Goal: Obtain resource: Obtain resource

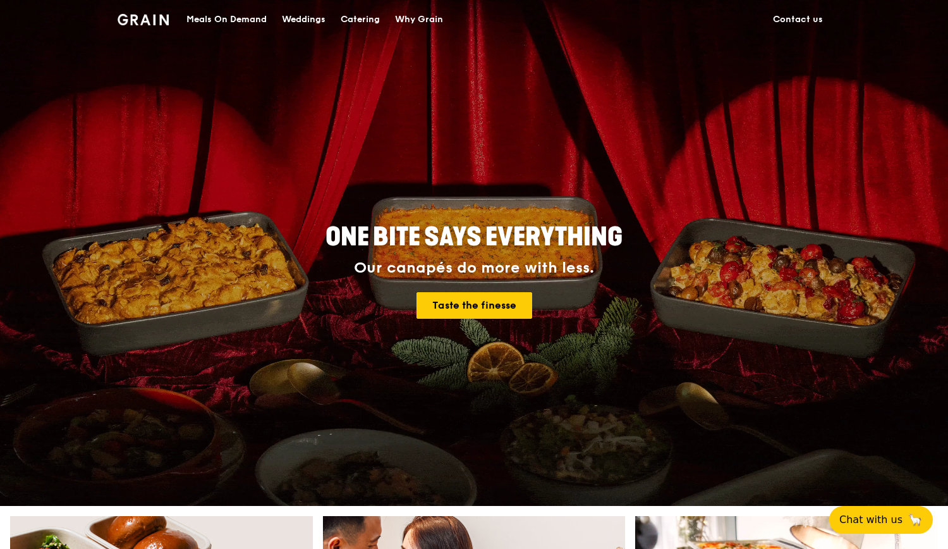
click at [236, 21] on div "Meals On Demand" at bounding box center [226, 20] width 80 height 38
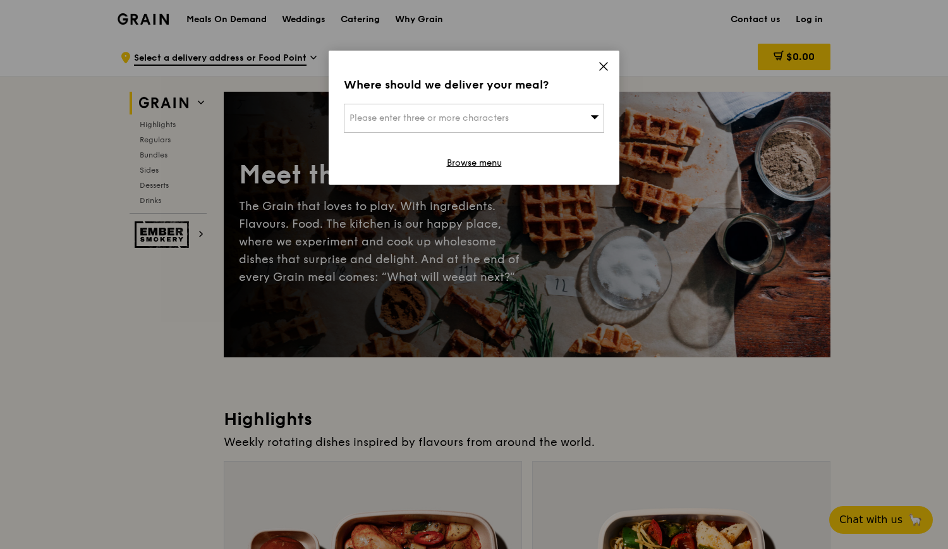
click at [605, 66] on icon at bounding box center [603, 66] width 11 height 11
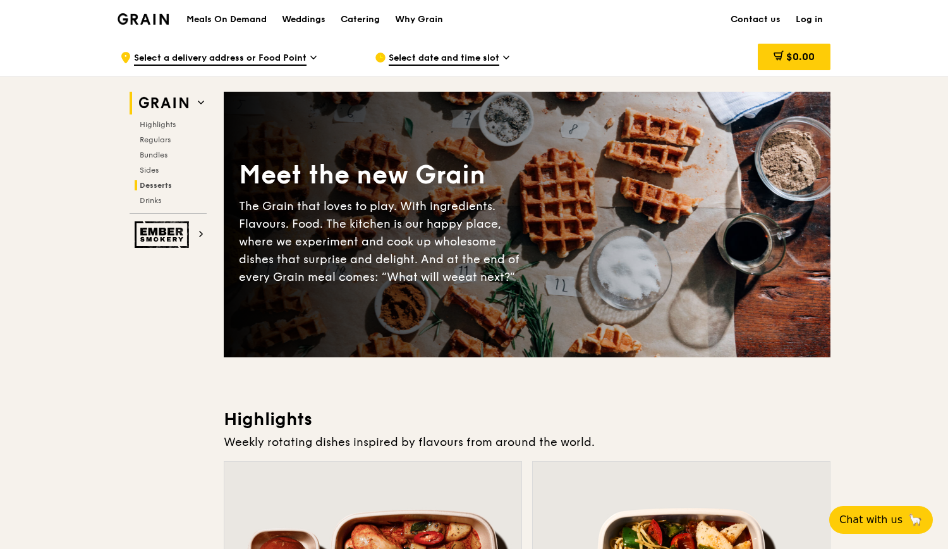
click at [160, 187] on span "Desserts" at bounding box center [156, 185] width 32 height 9
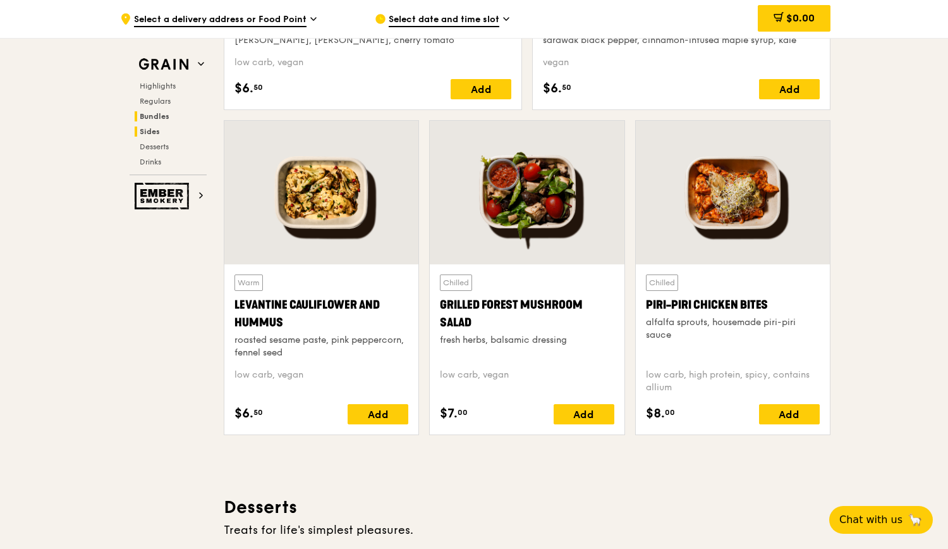
scroll to position [3154, 0]
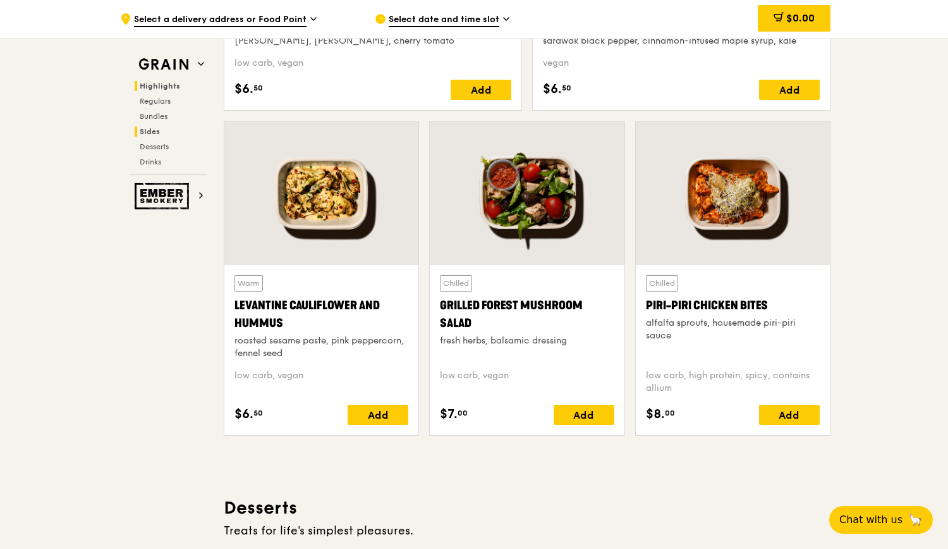
click at [166, 83] on span "Highlights" at bounding box center [160, 86] width 40 height 9
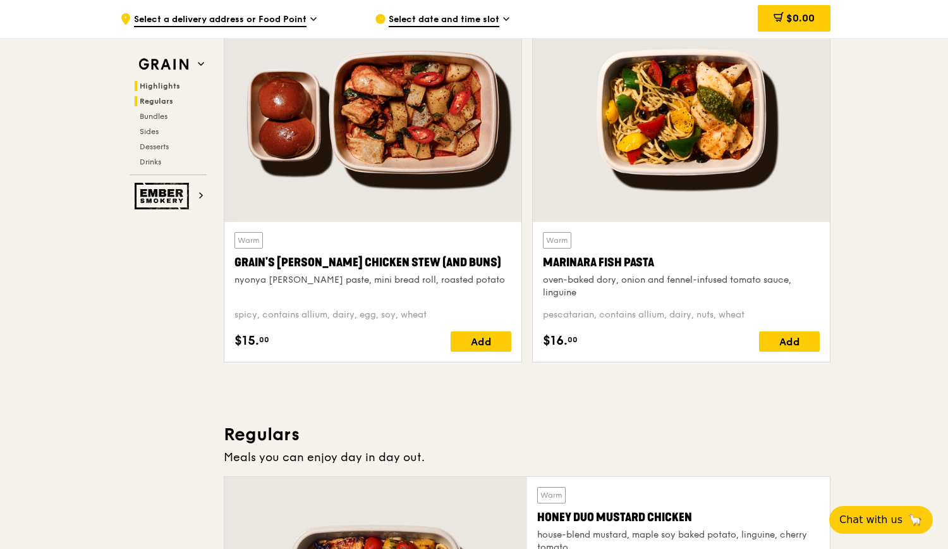
scroll to position [356, 0]
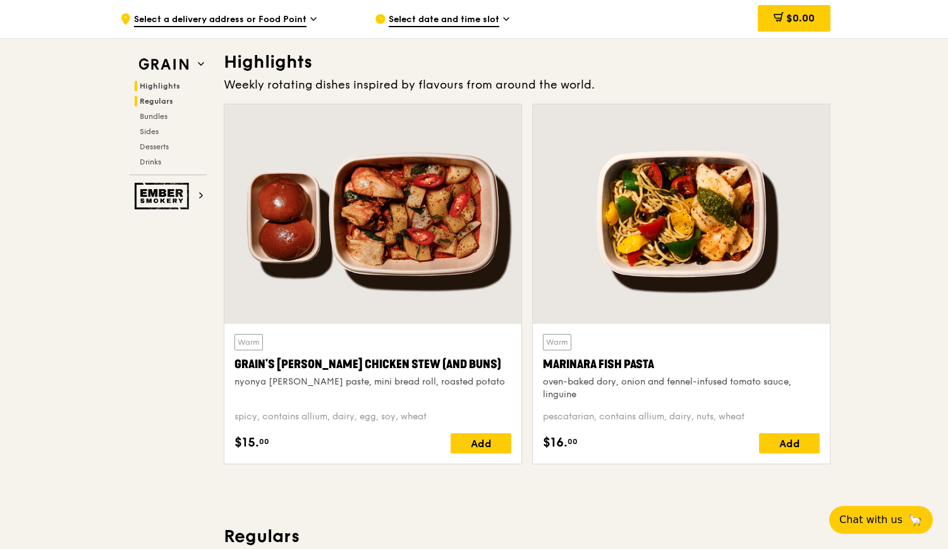
click at [163, 105] on span "Regulars" at bounding box center [156, 101] width 33 height 9
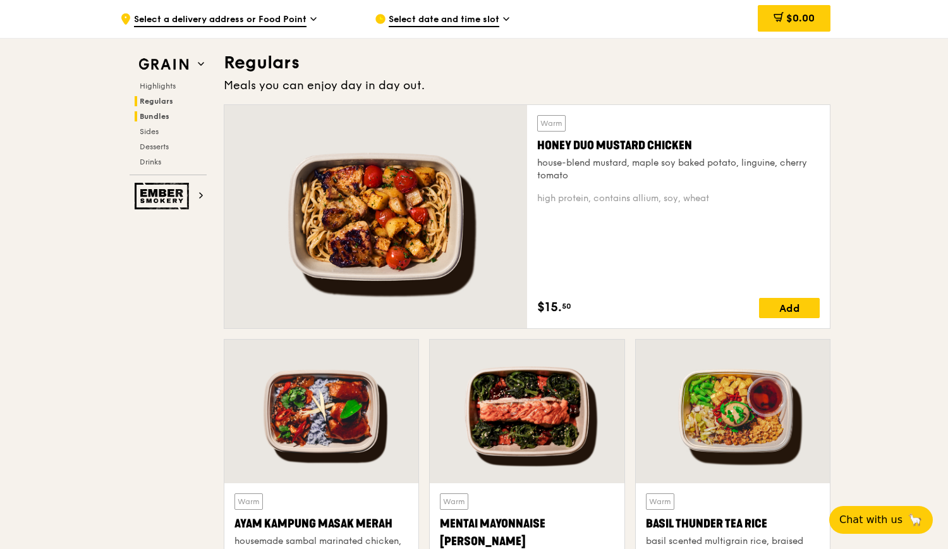
click at [163, 117] on span "Bundles" at bounding box center [155, 116] width 30 height 9
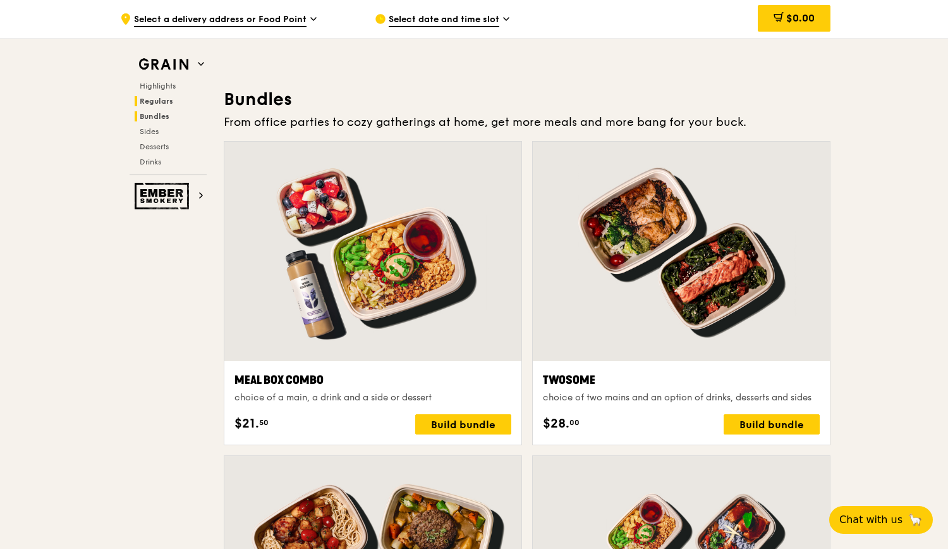
scroll to position [1817, 0]
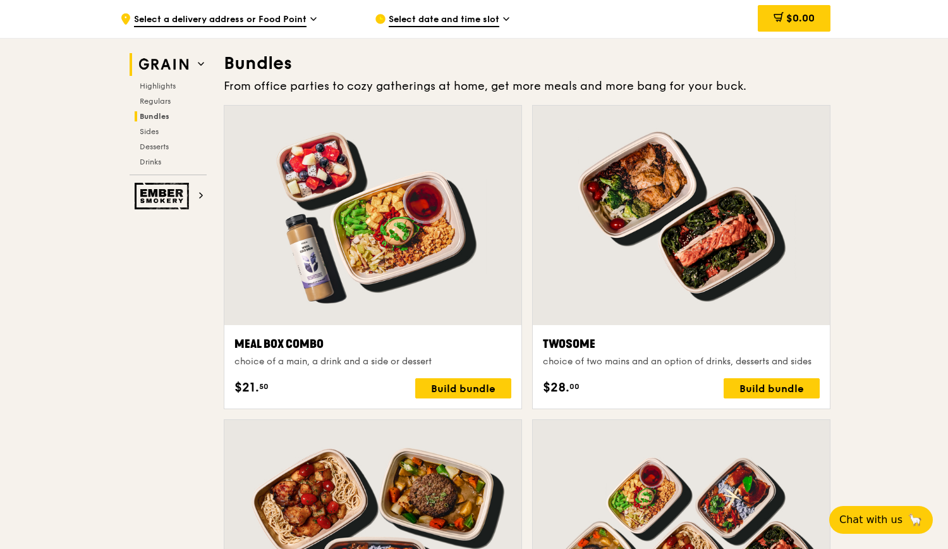
click at [169, 65] on img at bounding box center [164, 64] width 58 height 23
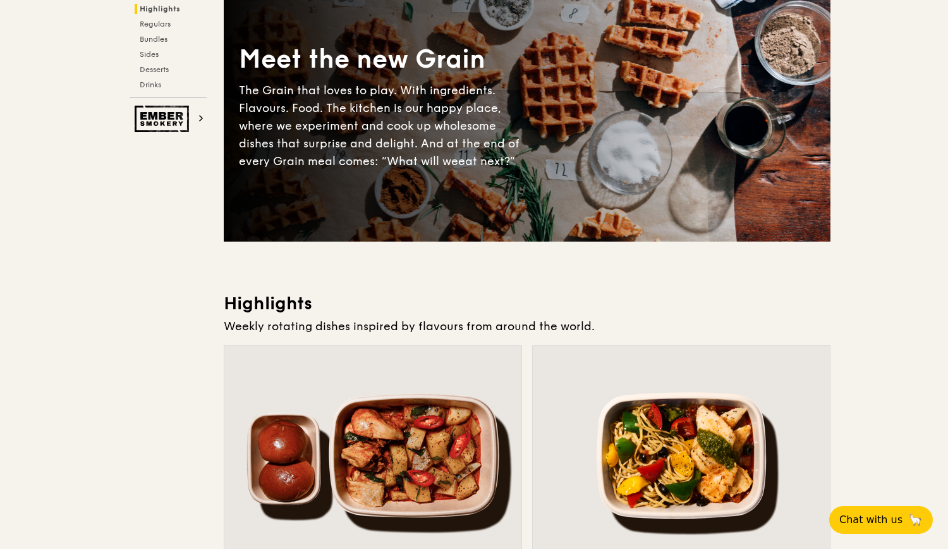
scroll to position [0, 0]
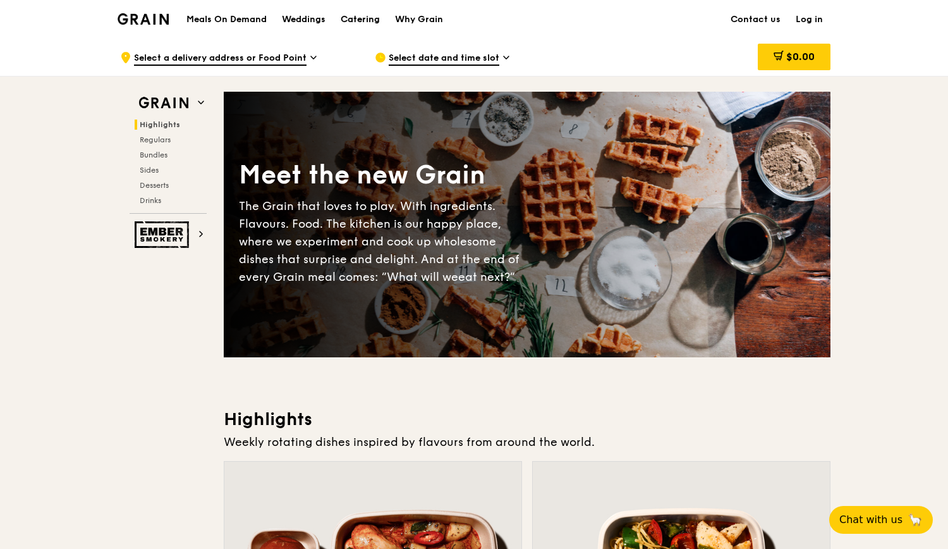
click at [349, 20] on div "Catering" at bounding box center [360, 20] width 39 height 38
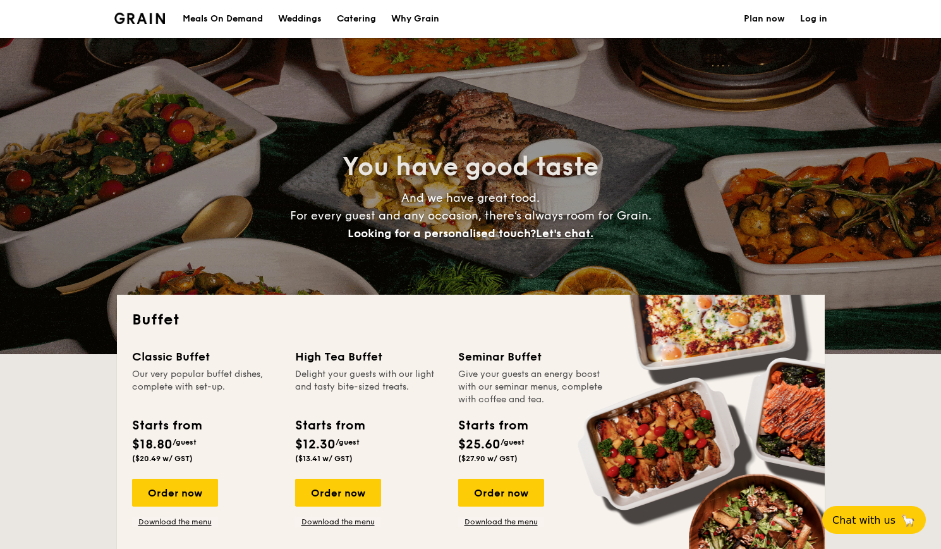
select select
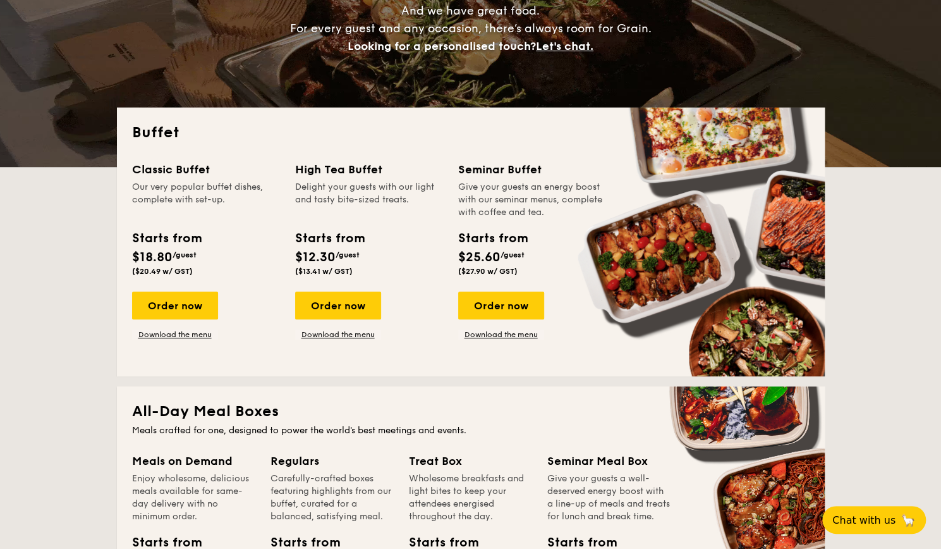
scroll to position [379, 0]
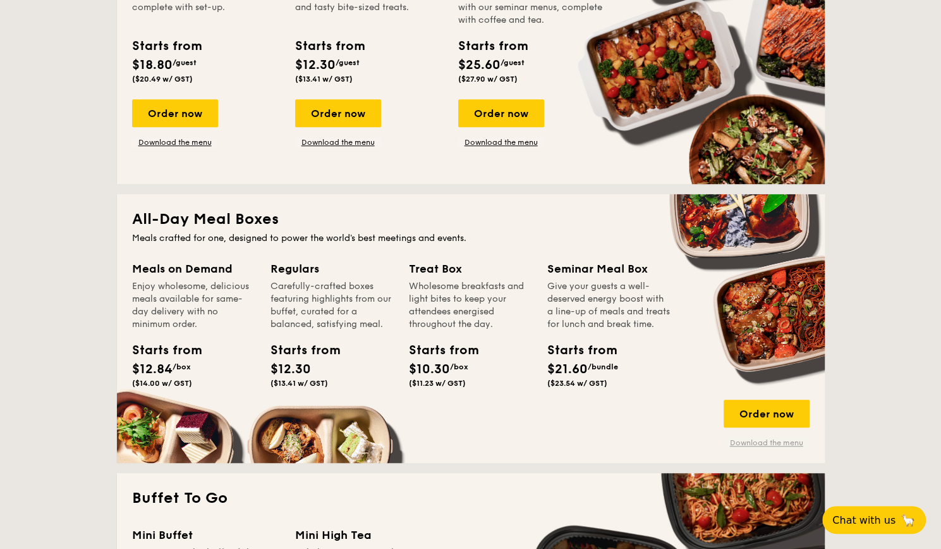
click at [765, 441] on link "Download the menu" at bounding box center [767, 442] width 86 height 10
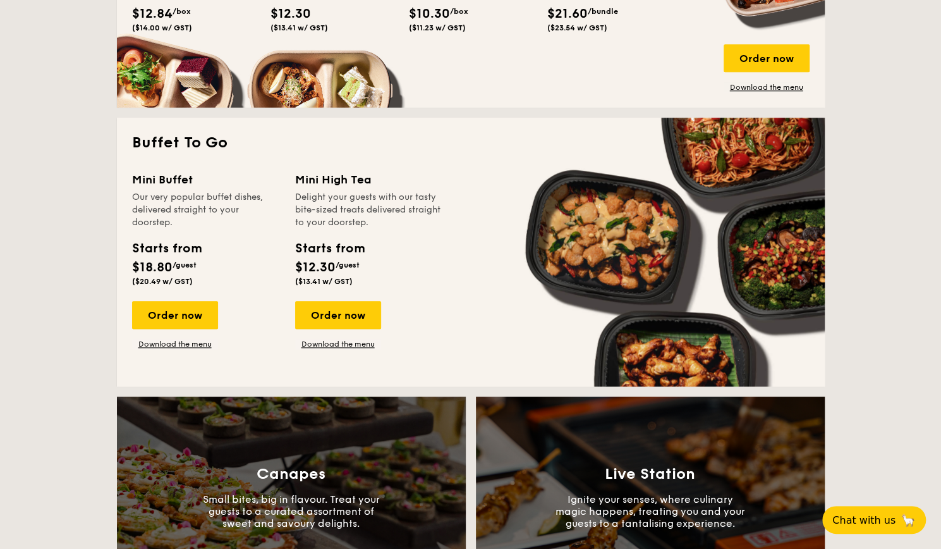
scroll to position [632, 0]
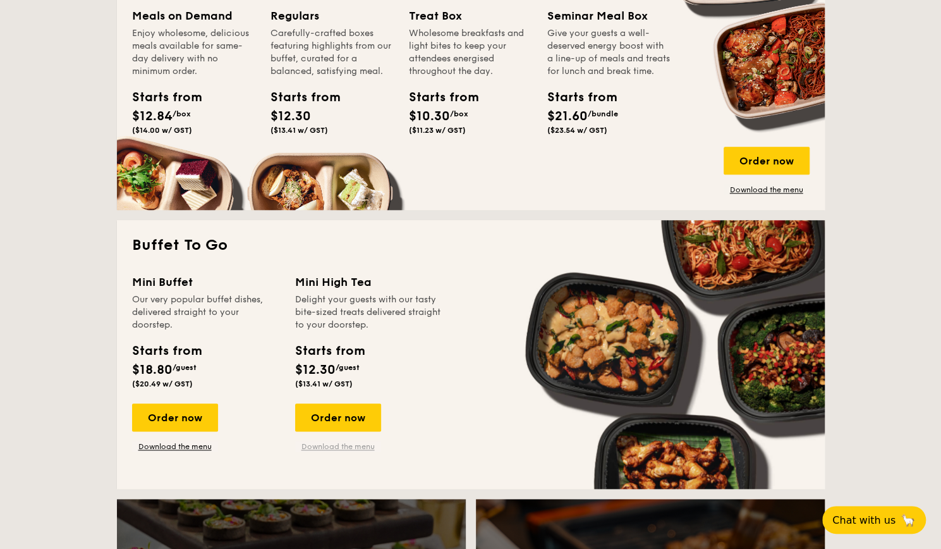
click at [331, 444] on link "Download the menu" at bounding box center [338, 446] width 86 height 10
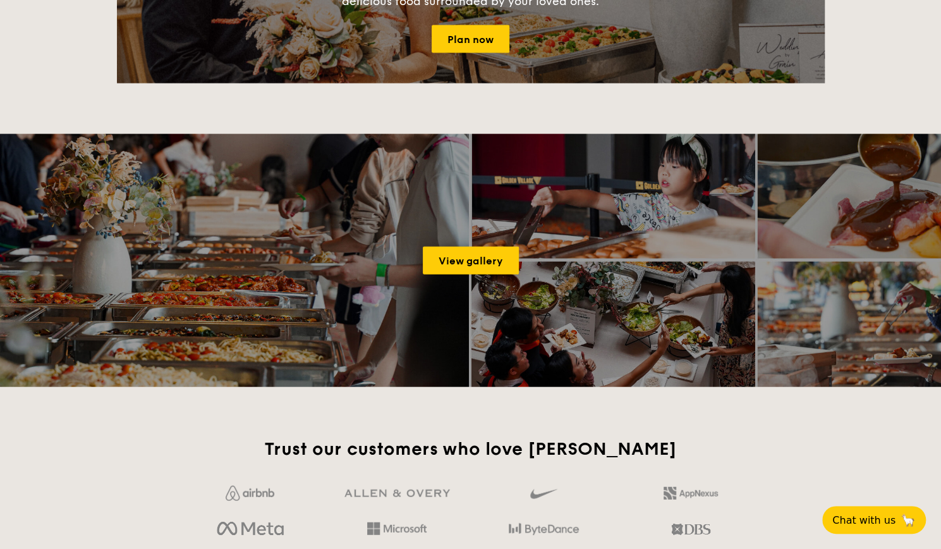
scroll to position [1680, 0]
